Goal: Task Accomplishment & Management: Complete application form

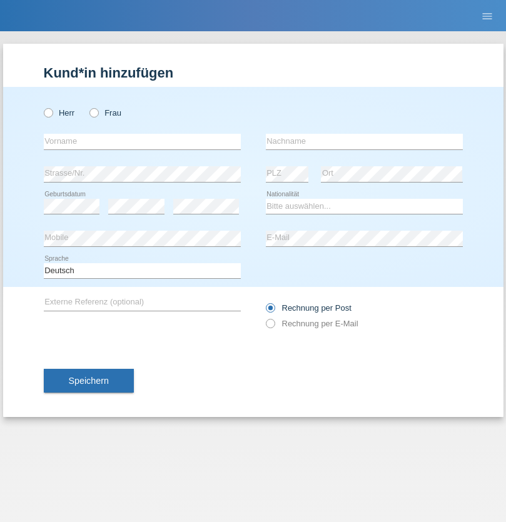
radio input "true"
click at [142, 141] on input "text" at bounding box center [142, 142] width 197 height 16
type input "[PERSON_NAME]"
click at [364, 141] on input "text" at bounding box center [364, 142] width 197 height 16
type input "Bíró"
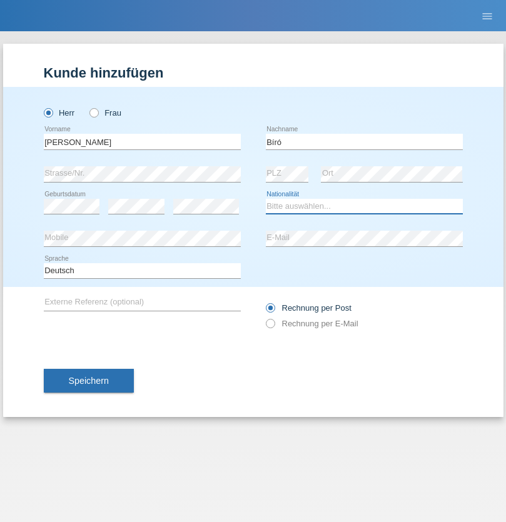
select select "HU"
select select "C"
select select "17"
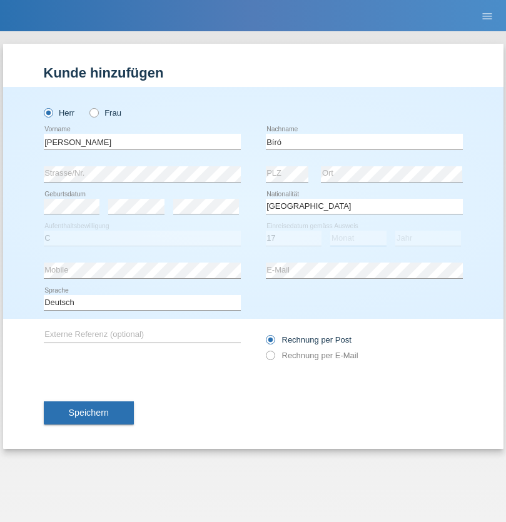
select select "06"
select select "2018"
